Goal: Task Accomplishment & Management: Manage account settings

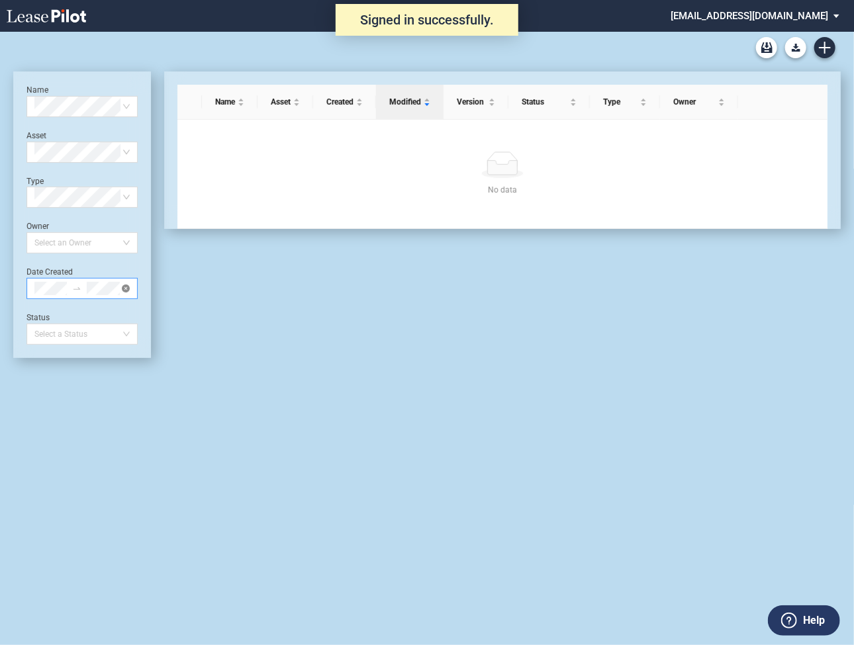
click at [126, 290] on icon "close-circle" at bounding box center [126, 289] width 8 height 8
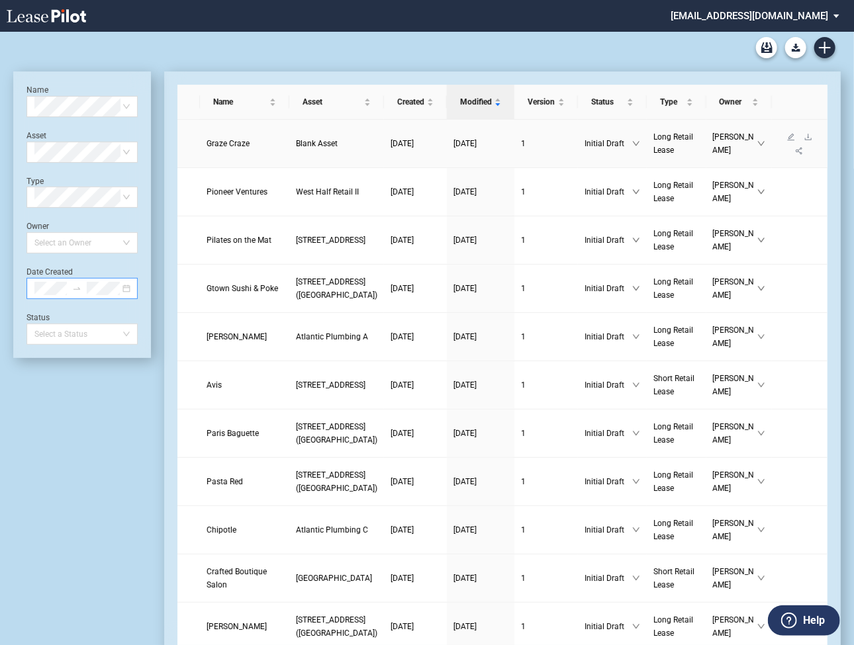
click at [247, 148] on span "Graze Craze" at bounding box center [227, 143] width 43 height 9
click at [720, 16] on md-select "shulmanrogers@leasepilot.co Super Admin Area Admin Area Settings Sign Out" at bounding box center [759, 15] width 181 height 30
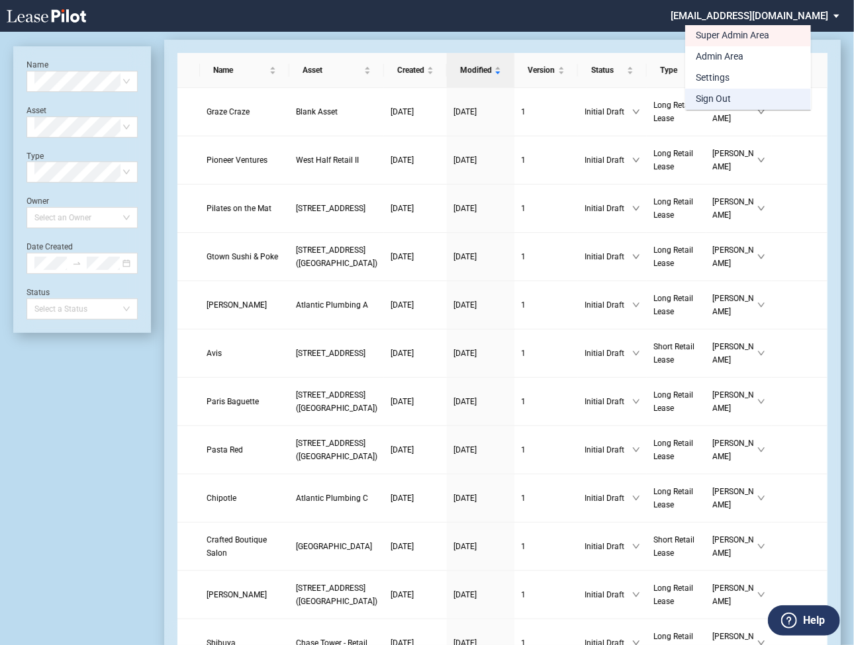
click at [701, 93] on div "Sign Out" at bounding box center [712, 99] width 35 height 13
